Goal: Register for event/course

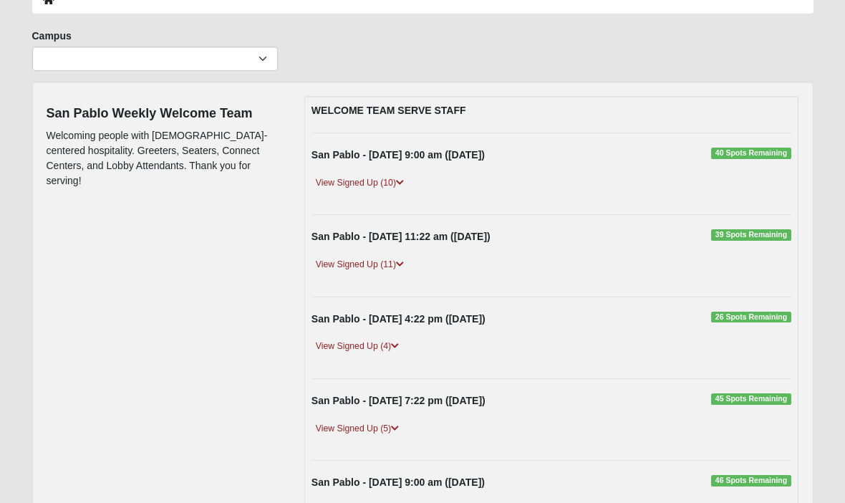
scroll to position [89, 0]
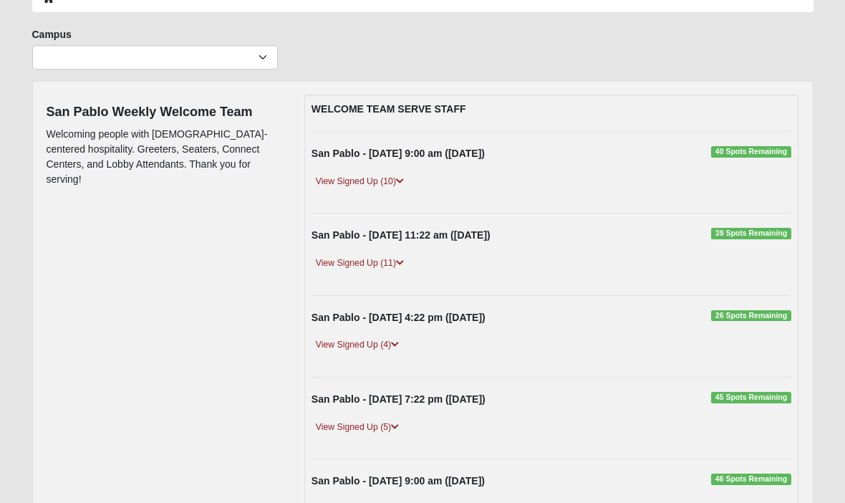
click at [369, 343] on link "View Signed Up (4)" at bounding box center [358, 344] width 92 height 15
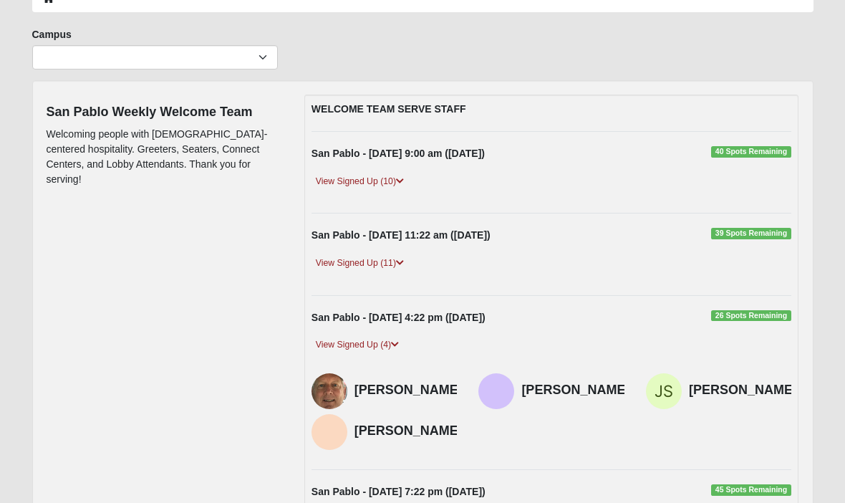
click at [759, 327] on div "San Pablo - [DATE] 4:22 pm ([DATE]) 26 Spots Remaining" at bounding box center [552, 321] width 502 height 22
click at [755, 315] on span "26 Spots Remaining" at bounding box center [751, 315] width 81 height 11
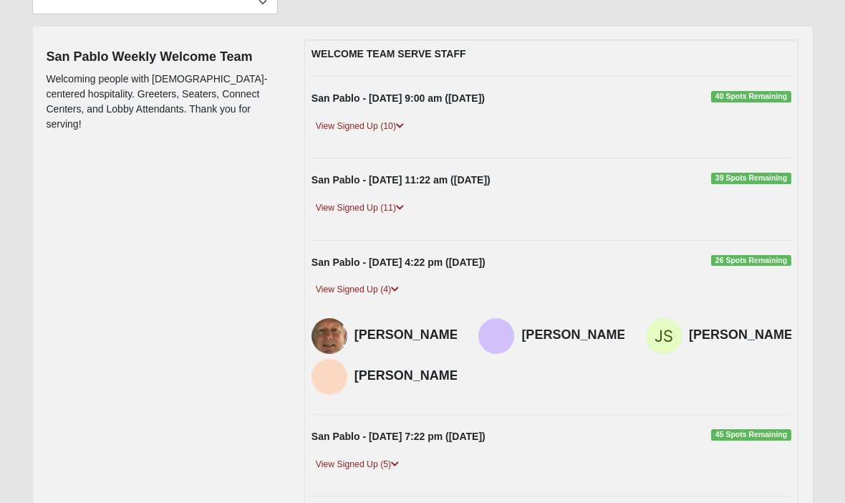
scroll to position [143, 0]
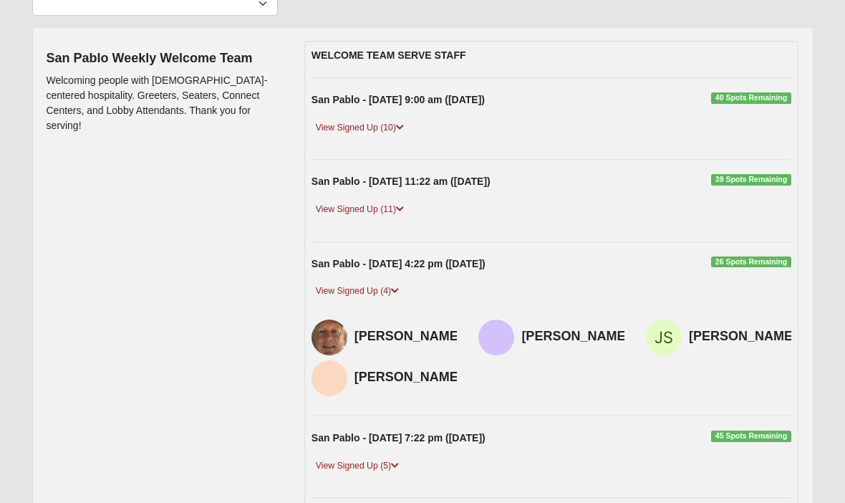
click at [386, 258] on strong "San Pablo - [DATE] 4:22 pm ([DATE])" at bounding box center [399, 263] width 174 height 11
click at [357, 268] on strong "San Pablo - [DATE] 4:22 pm ([DATE])" at bounding box center [399, 263] width 174 height 11
click at [347, 294] on link "View Signed Up (4)" at bounding box center [358, 291] width 92 height 15
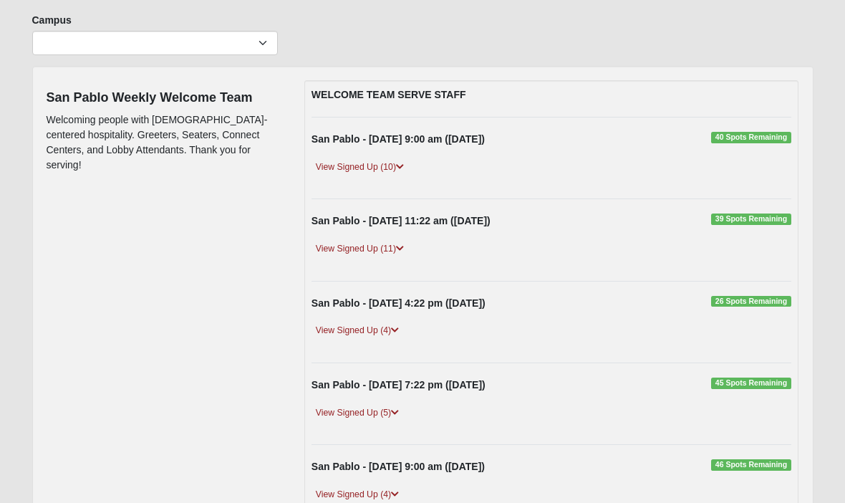
scroll to position [103, 0]
click at [372, 307] on strong "San Pablo - [DATE] 4:22 pm ([DATE])" at bounding box center [399, 302] width 174 height 11
click at [370, 330] on link "View Signed Up (4)" at bounding box center [358, 330] width 92 height 15
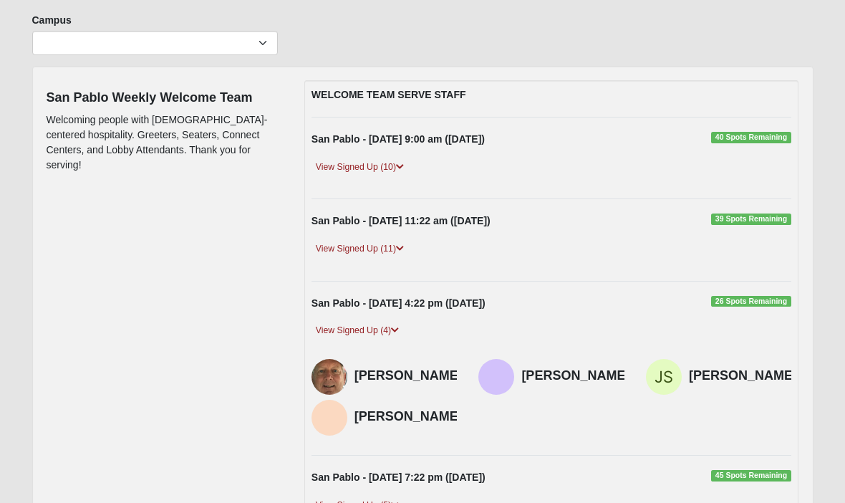
click at [345, 367] on div at bounding box center [333, 377] width 43 height 36
click at [345, 379] on img at bounding box center [330, 377] width 36 height 36
click at [315, 388] on img at bounding box center [330, 377] width 36 height 36
click at [572, 373] on h4 "[PERSON_NAME]" at bounding box center [576, 376] width 108 height 16
click at [691, 383] on div "[PERSON_NAME]" at bounding box center [743, 377] width 108 height 36
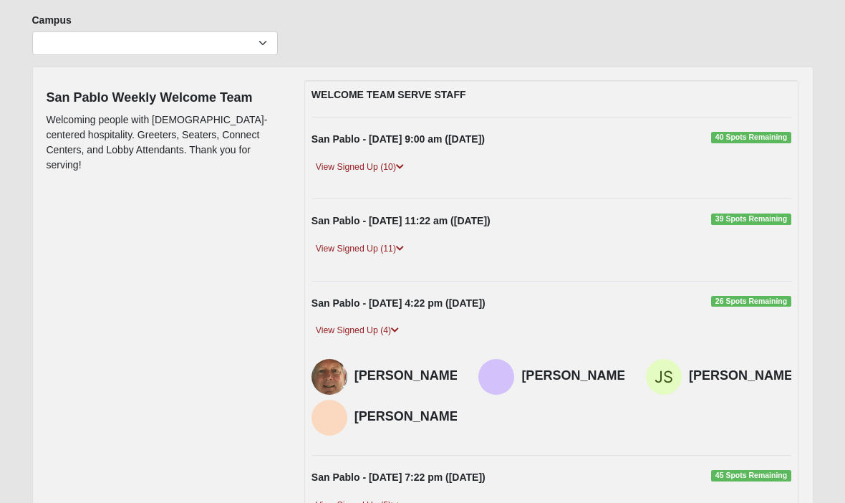
click at [748, 303] on span "26 Spots Remaining" at bounding box center [751, 301] width 81 height 11
click at [757, 316] on div "San Pablo - [DATE] 4:22 pm ([DATE]) 26 Spots Remaining" at bounding box center [552, 307] width 502 height 22
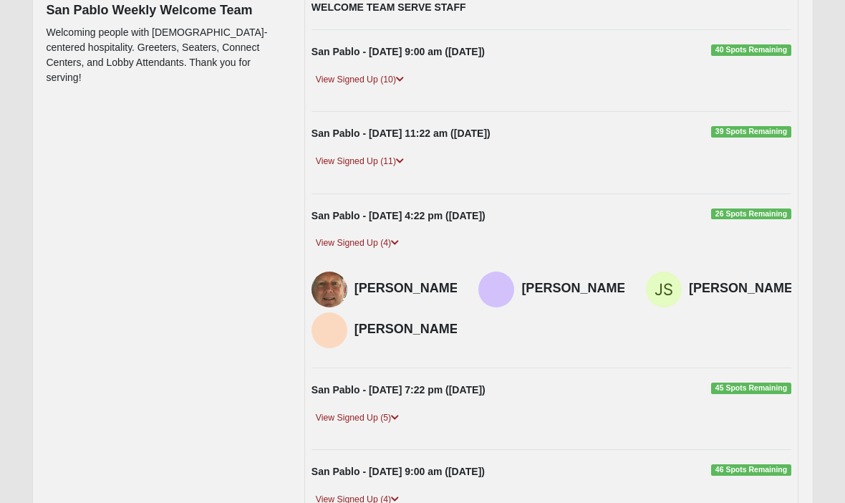
scroll to position [189, 0]
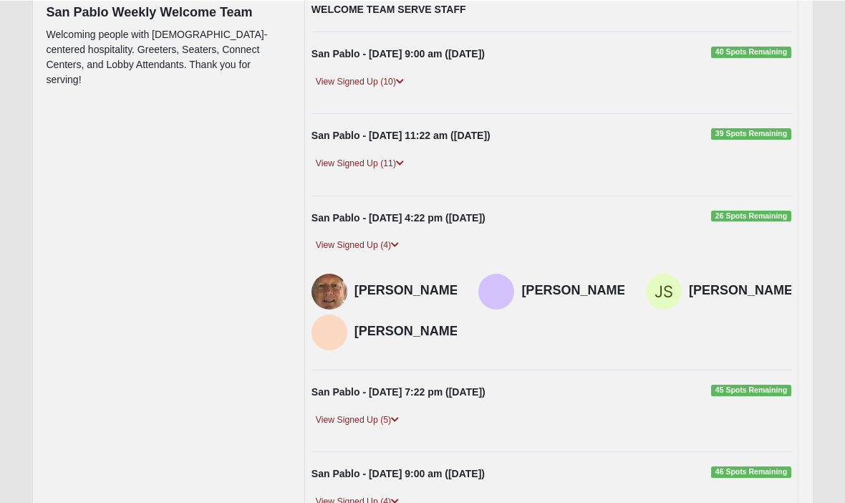
click at [382, 251] on link "View Signed Up (4)" at bounding box center [358, 244] width 92 height 15
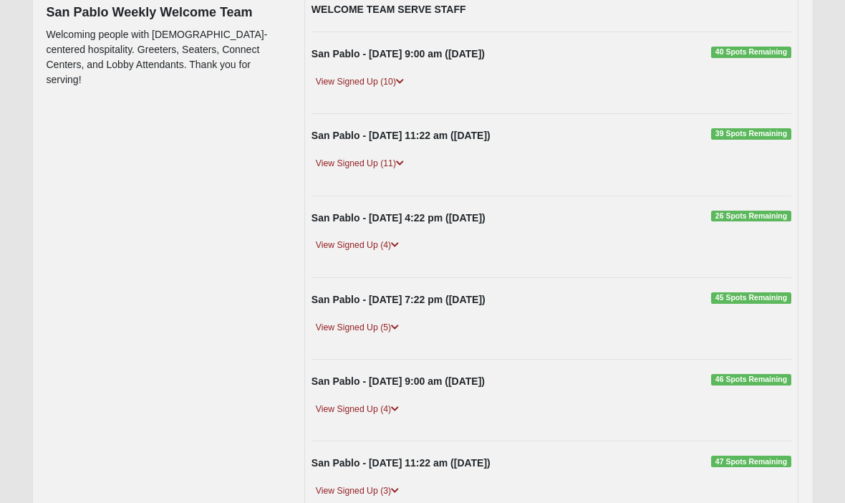
click at [370, 248] on link "View Signed Up (4)" at bounding box center [358, 245] width 92 height 15
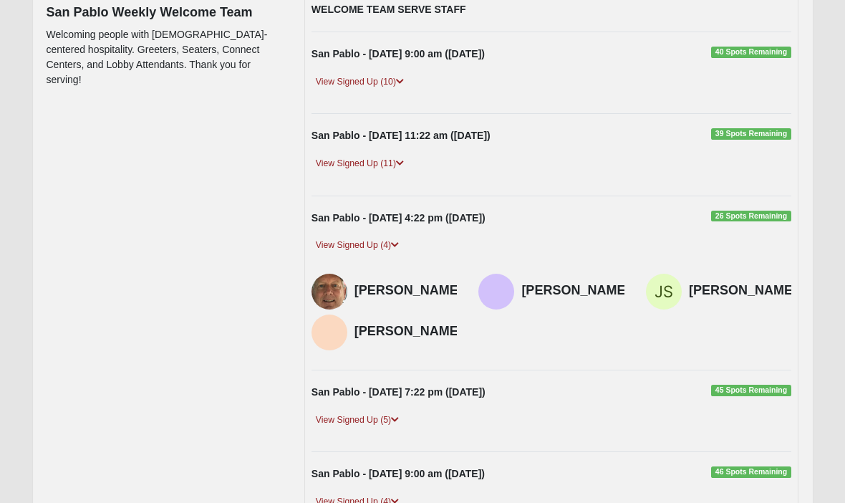
click at [379, 229] on div "San Pablo - [DATE] 4:22 pm ([DATE]) 26 Spots Remaining" at bounding box center [552, 222] width 502 height 22
click at [399, 299] on h4 "[PERSON_NAME]" at bounding box center [409, 291] width 108 height 16
click at [319, 309] on img at bounding box center [330, 292] width 36 height 36
click at [463, 315] on div "[PERSON_NAME]" at bounding box center [409, 332] width 108 height 36
click at [486, 281] on img at bounding box center [497, 292] width 36 height 36
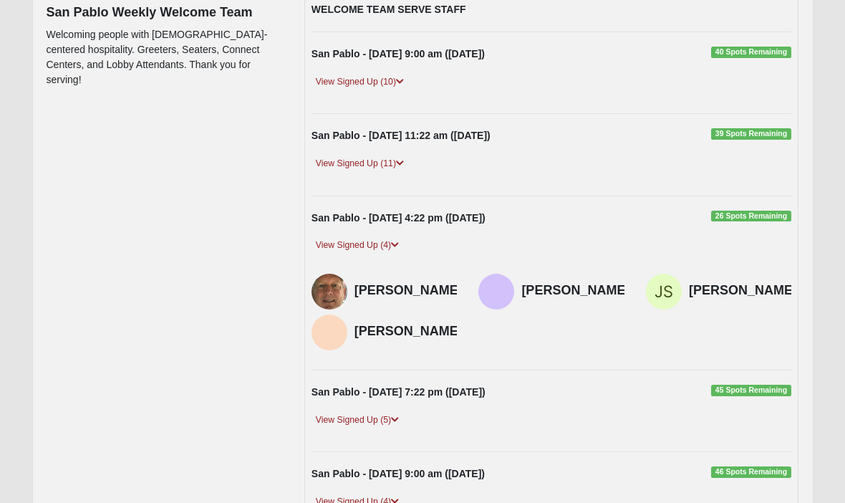
click at [451, 221] on strong "San Pablo - [DATE] 4:22 pm ([DATE])" at bounding box center [399, 217] width 174 height 11
click at [443, 222] on strong "San Pablo - [DATE] 4:22 pm ([DATE])" at bounding box center [399, 217] width 174 height 11
click at [436, 224] on div "San Pablo - [DATE] 4:22 pm ([DATE]) 26 Spots Remaining" at bounding box center [552, 222] width 502 height 22
click at [766, 224] on div "San Pablo - [DATE] 4:22 pm ([DATE]) 26 Spots Remaining" at bounding box center [552, 222] width 502 height 22
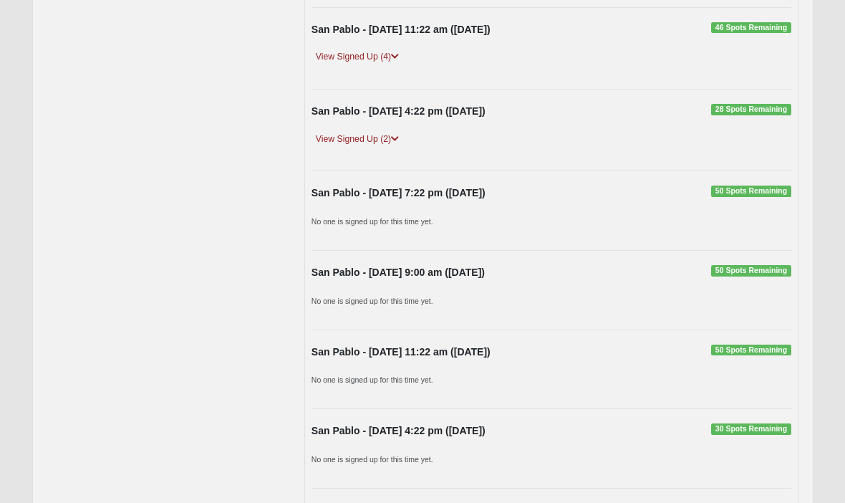
scroll to position [1179, 0]
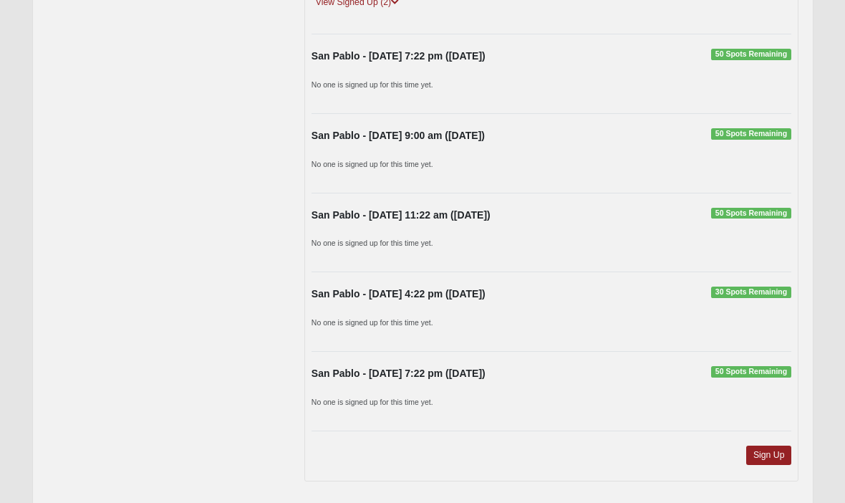
click at [776, 450] on link "Sign Up" at bounding box center [769, 455] width 46 height 19
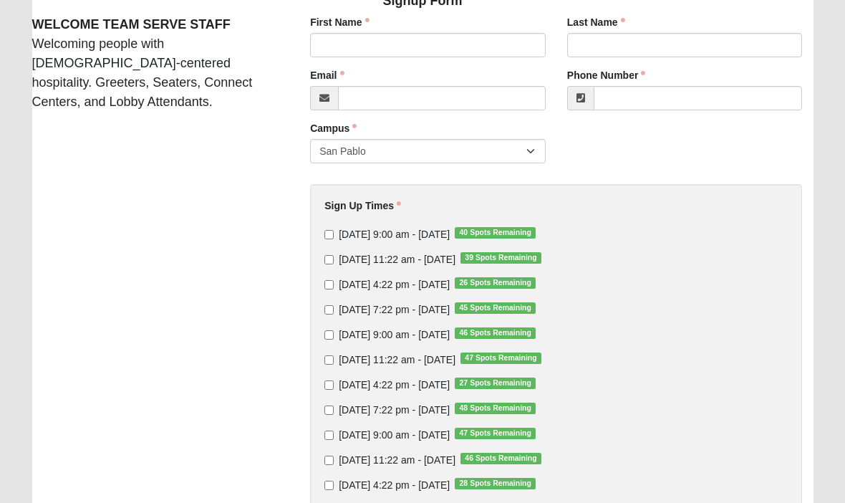
scroll to position [133, 0]
click at [330, 287] on input "Sunday 4:22 pm - Aug 31 2025 26 Spots Remaining" at bounding box center [329, 284] width 9 height 9
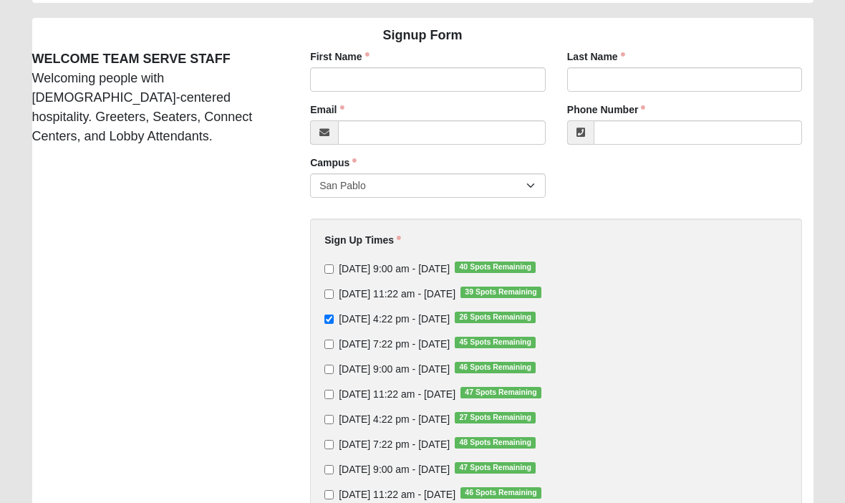
scroll to position [99, 0]
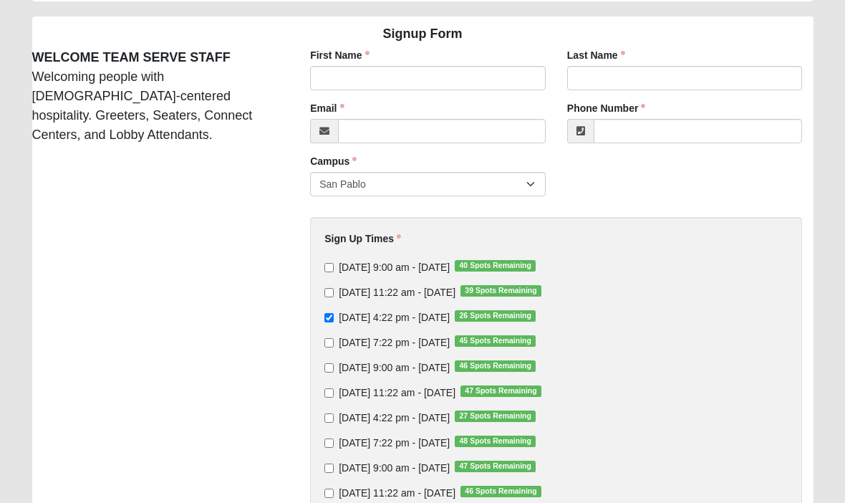
click at [325, 322] on input "Sunday 4:22 pm - Aug 31 2025 26 Spots Remaining" at bounding box center [329, 318] width 9 height 9
checkbox input "false"
